Goal: Check status

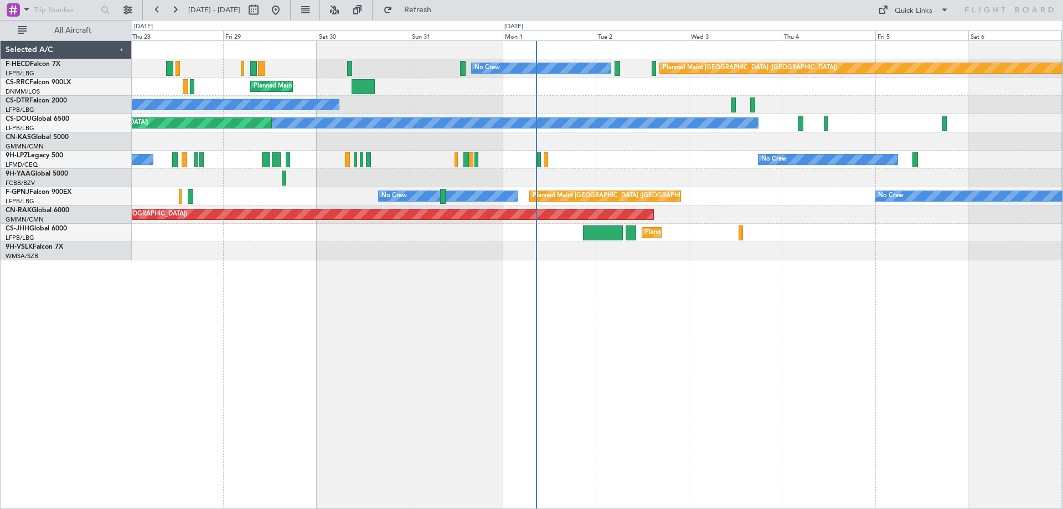
click at [785, 86] on div "Planned Maint [GEOGRAPHIC_DATA] ([GEOGRAPHIC_DATA]) Planned Maint [GEOGRAPHIC_D…" at bounding box center [597, 86] width 930 height 18
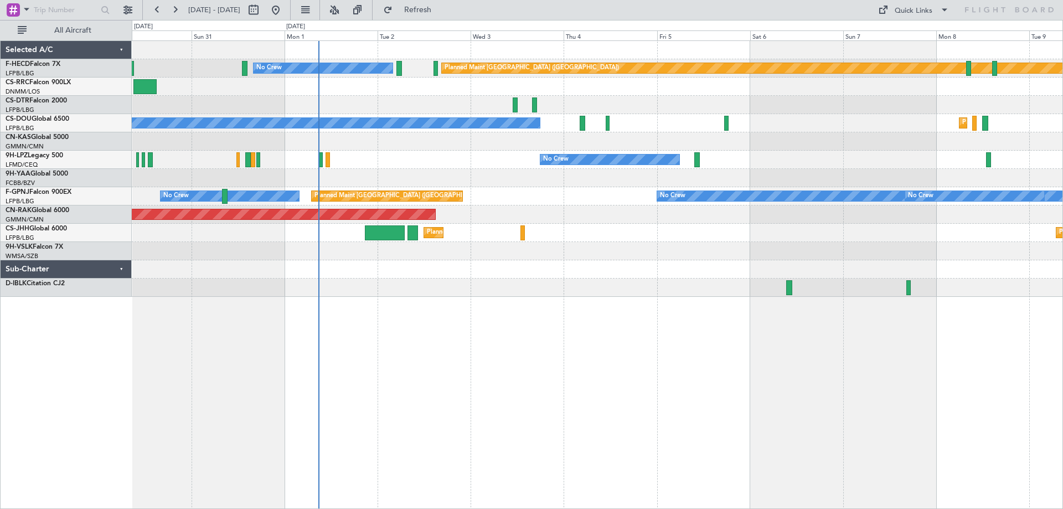
click at [509, 188] on div "Planned Maint [GEOGRAPHIC_DATA] ([GEOGRAPHIC_DATA]) No Crew Planned Maint [GEOG…" at bounding box center [597, 169] width 930 height 256
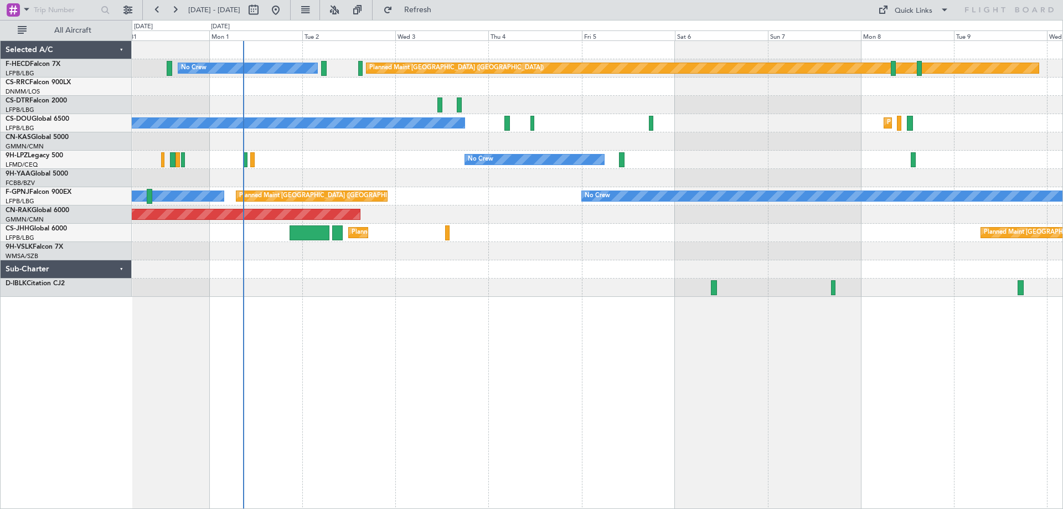
click at [889, 149] on div at bounding box center [597, 141] width 930 height 18
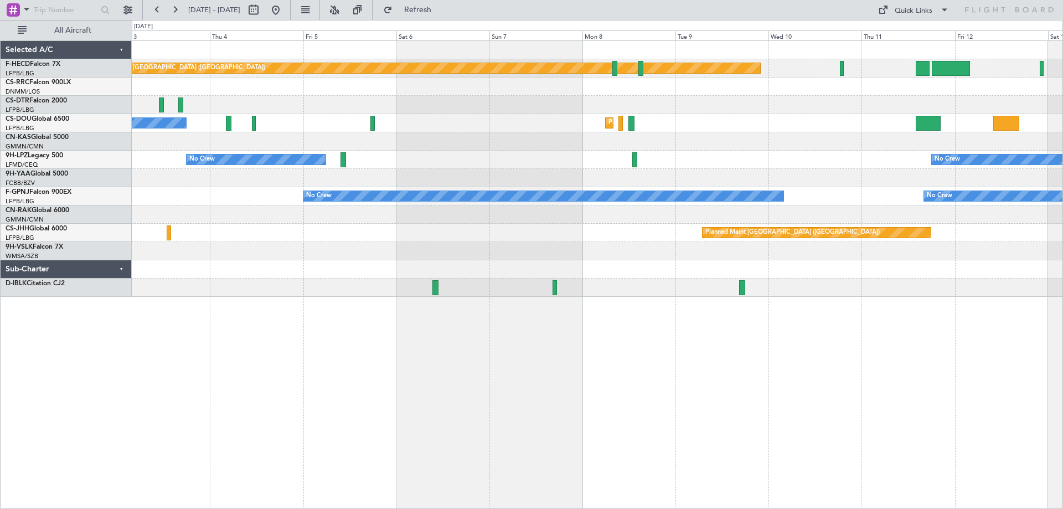
click at [304, 258] on div "Planned Maint [GEOGRAPHIC_DATA] ([GEOGRAPHIC_DATA]) No Crew Planned Maint [GEOG…" at bounding box center [597, 169] width 930 height 256
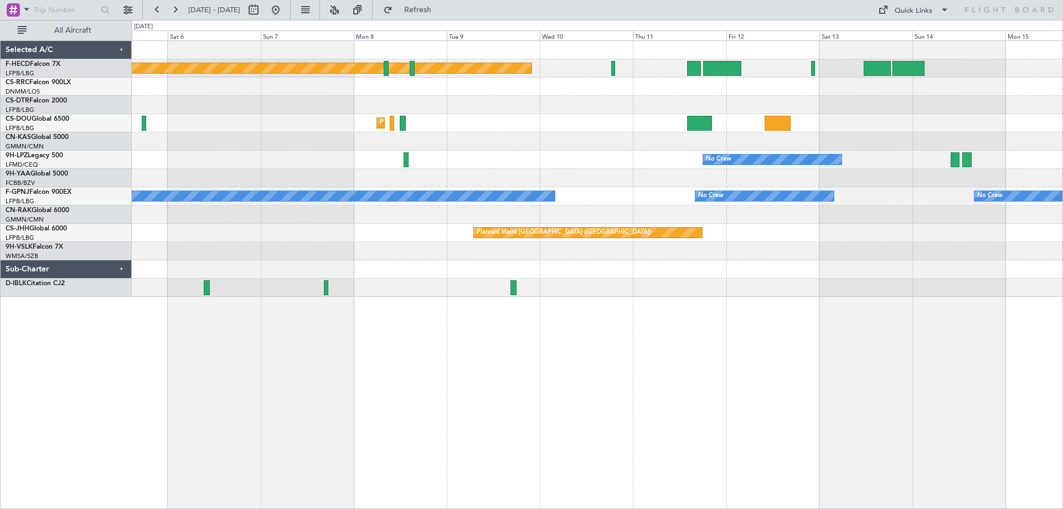
click at [547, 130] on div "Planned Maint [GEOGRAPHIC_DATA] ([GEOGRAPHIC_DATA]) Planned Maint [GEOGRAPHIC_D…" at bounding box center [597, 169] width 930 height 256
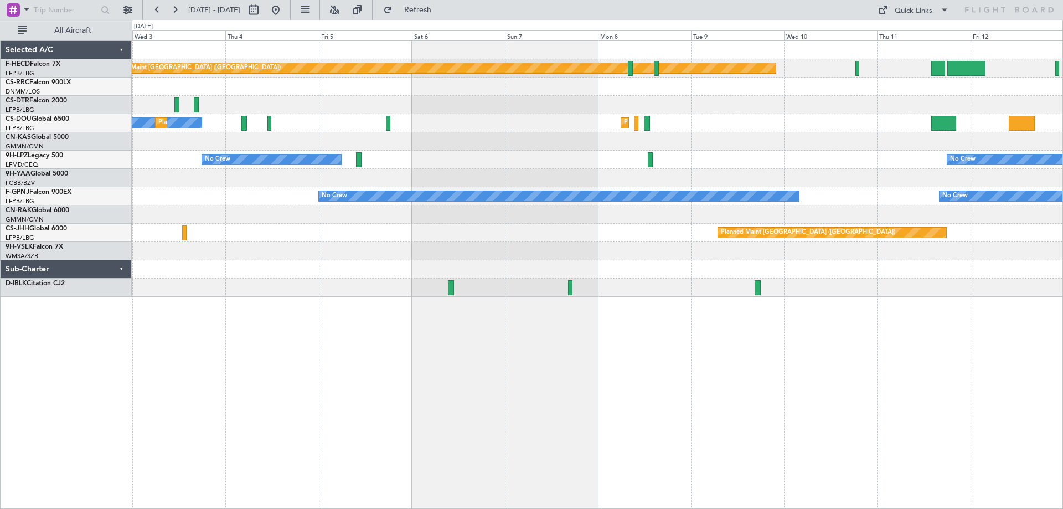
click at [844, 175] on div "Planned Maint [GEOGRAPHIC_DATA] ([GEOGRAPHIC_DATA]) No Crew Planned Maint [GEOG…" at bounding box center [597, 169] width 930 height 256
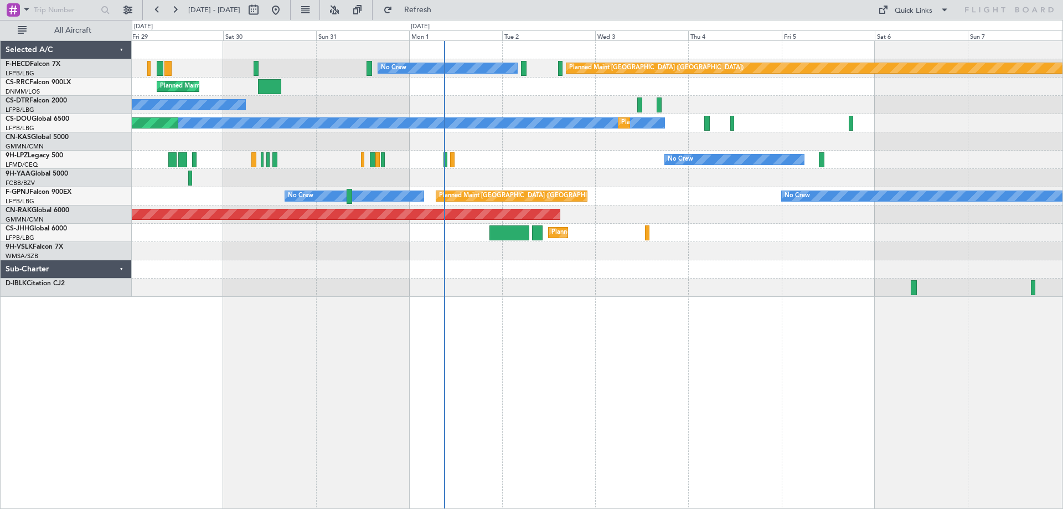
click at [725, 111] on div "Planned Maint [GEOGRAPHIC_DATA] ([GEOGRAPHIC_DATA]) No Crew Planned Maint [GEOG…" at bounding box center [597, 169] width 930 height 256
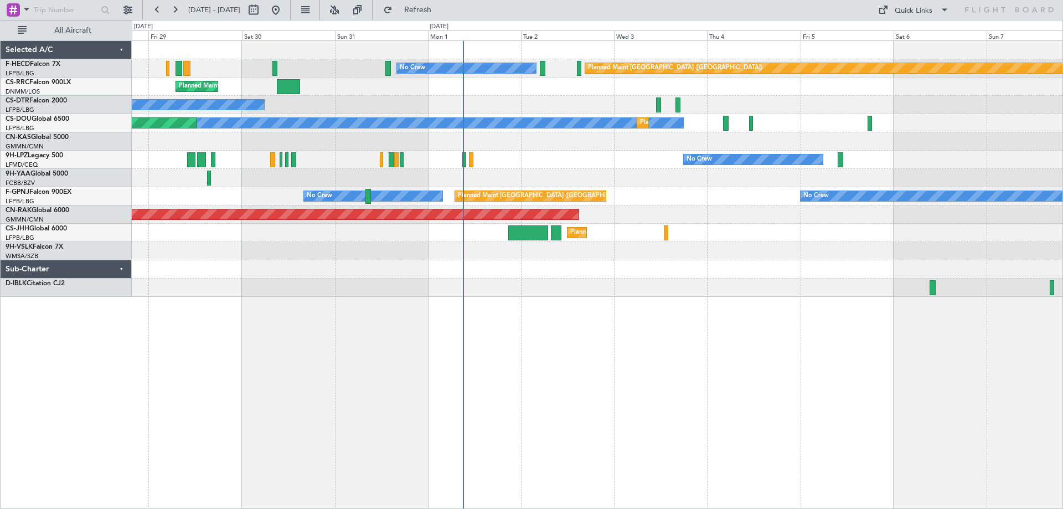
click at [793, 236] on div "Planned Maint [GEOGRAPHIC_DATA] ([GEOGRAPHIC_DATA]) Planned Maint [GEOGRAPHIC_D…" at bounding box center [597, 233] width 930 height 18
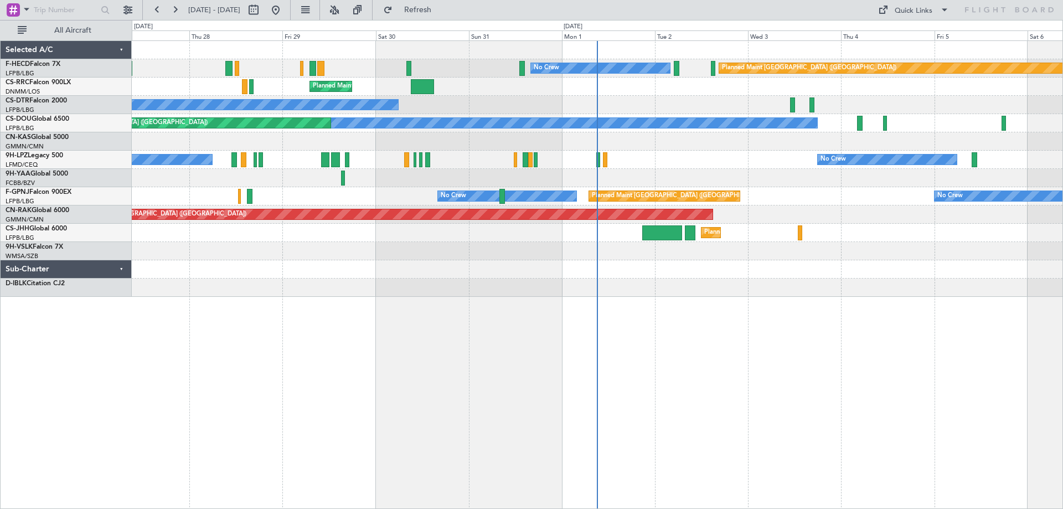
click at [456, 117] on div "Planned Maint [GEOGRAPHIC_DATA] ([GEOGRAPHIC_DATA]) No Crew No Crew Planned Mai…" at bounding box center [597, 169] width 930 height 256
